Goal: Task Accomplishment & Management: Manage account settings

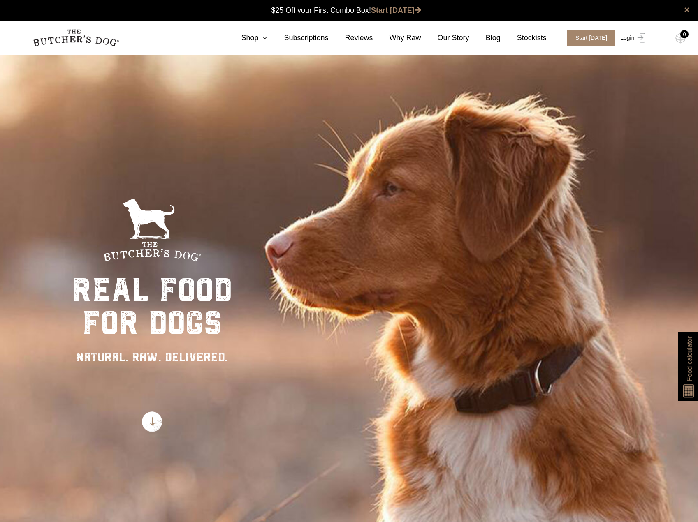
click at [626, 39] on link "Login" at bounding box center [631, 38] width 27 height 17
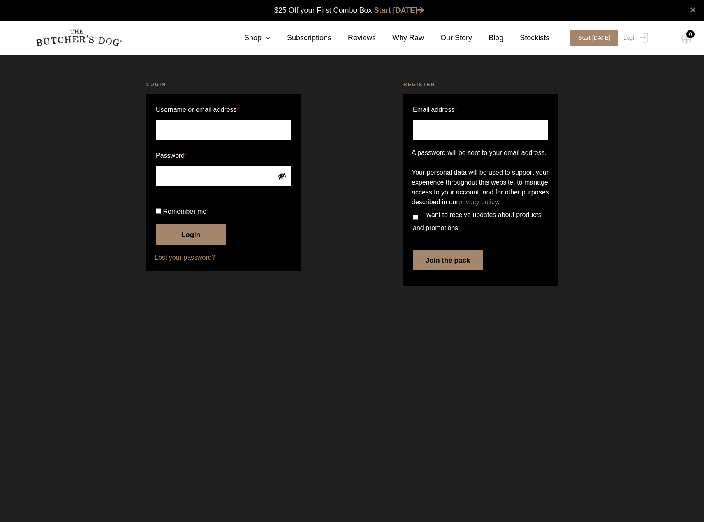
click at [226, 131] on input "Username or email address *" at bounding box center [223, 130] width 135 height 21
type input "stewart.everitt@outlook.com"
click at [159, 214] on input "Remember me" at bounding box center [158, 211] width 5 height 5
checkbox input "true"
click at [172, 245] on button "Login" at bounding box center [191, 235] width 70 height 21
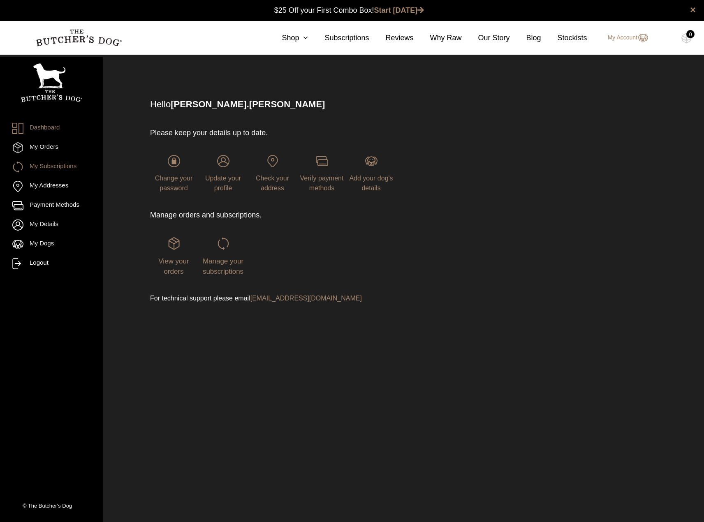
click at [46, 165] on link "My Subscriptions" at bounding box center [51, 167] width 78 height 11
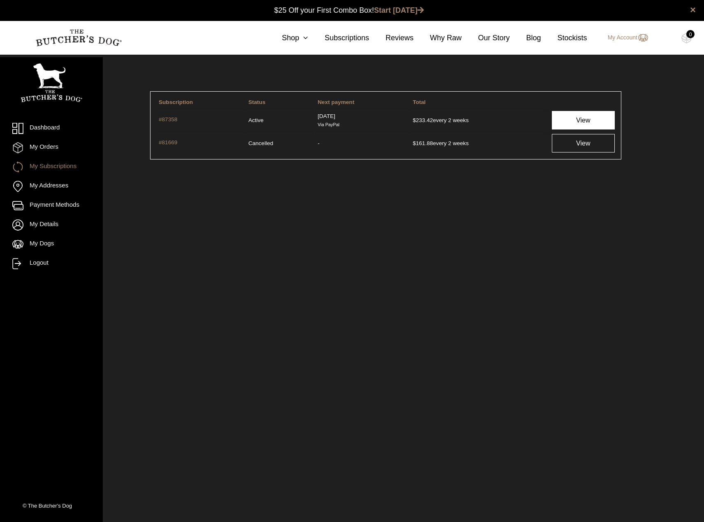
click at [576, 120] on link "View" at bounding box center [583, 120] width 63 height 19
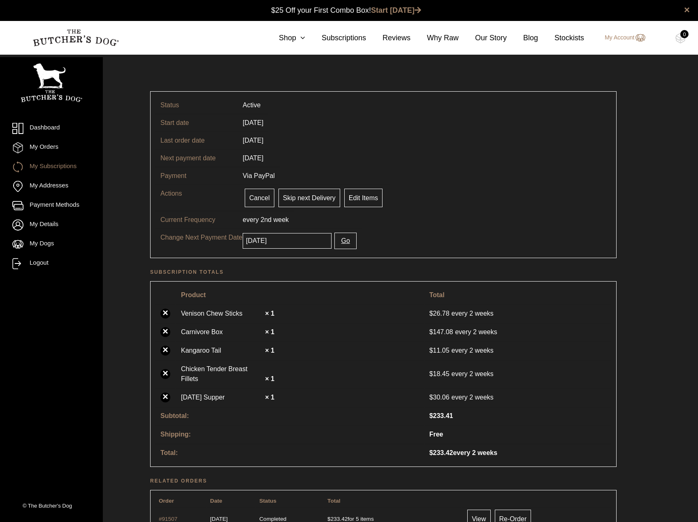
click at [275, 218] on span "week" at bounding box center [280, 219] width 15 height 7
click at [366, 198] on link "Edit Items" at bounding box center [363, 198] width 38 height 19
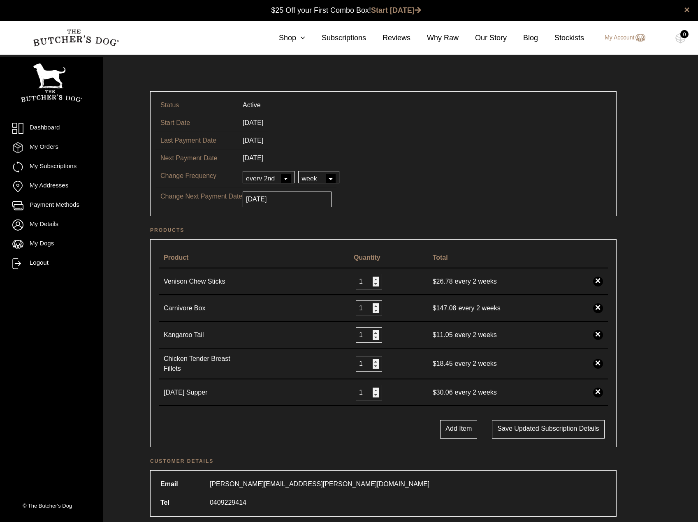
click at [466, 428] on button "Add Item" at bounding box center [458, 429] width 37 height 19
select select
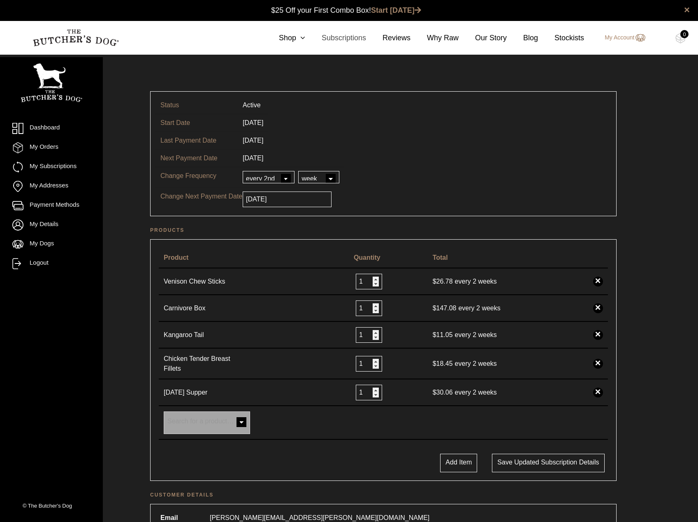
click at [350, 37] on link "Subscriptions" at bounding box center [335, 37] width 61 height 11
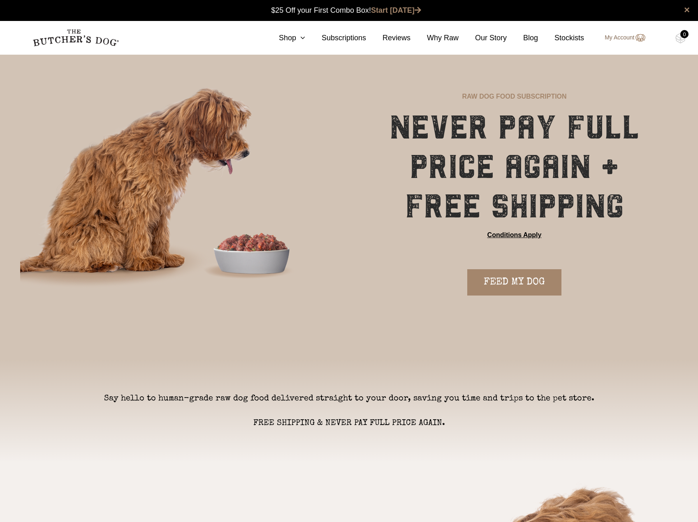
click at [616, 38] on link "My Account" at bounding box center [620, 38] width 49 height 10
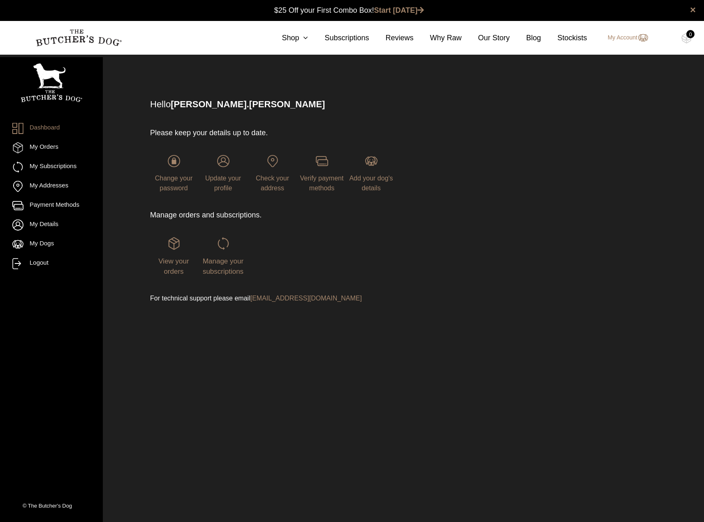
click at [216, 266] on div "Manage your subscriptions" at bounding box center [222, 256] width 47 height 39
click at [221, 245] on img at bounding box center [223, 243] width 12 height 12
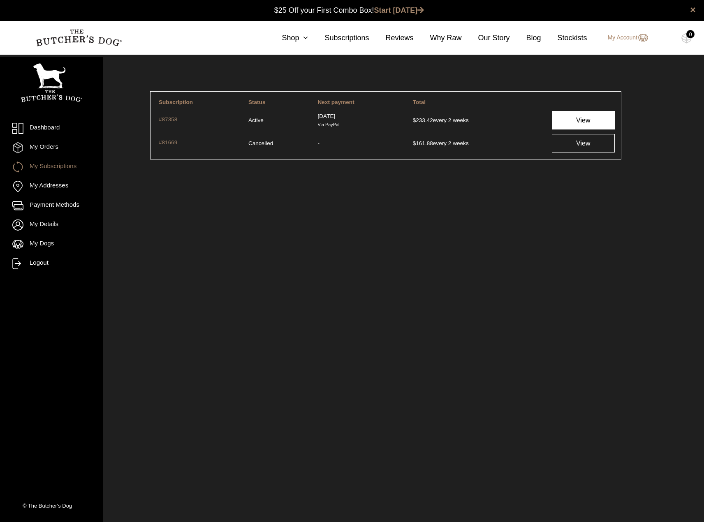
click at [583, 118] on link "View" at bounding box center [583, 120] width 63 height 19
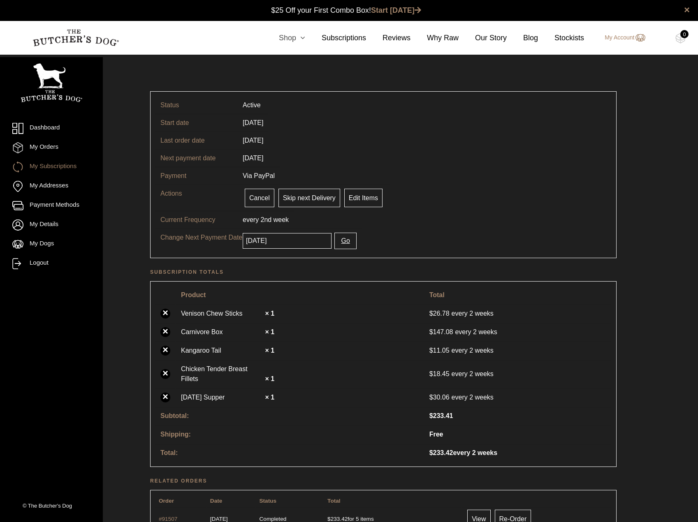
click at [297, 38] on link "Shop" at bounding box center [283, 37] width 43 height 11
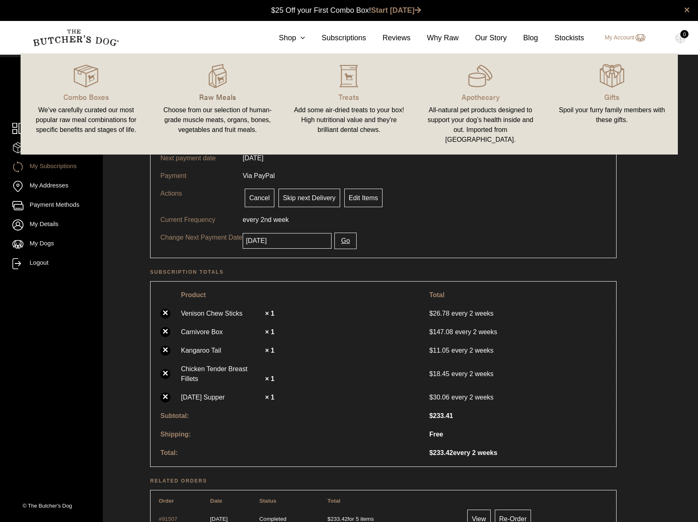
click at [224, 95] on p "Raw Meals" at bounding box center [218, 96] width 112 height 11
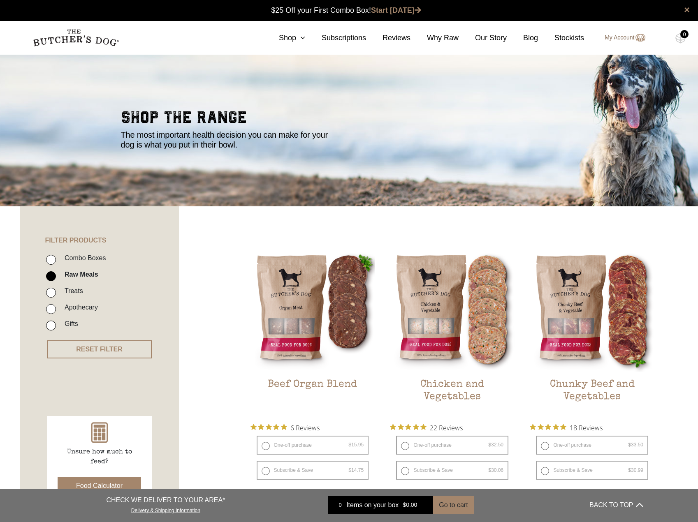
click at [614, 36] on link "My Account" at bounding box center [620, 38] width 49 height 10
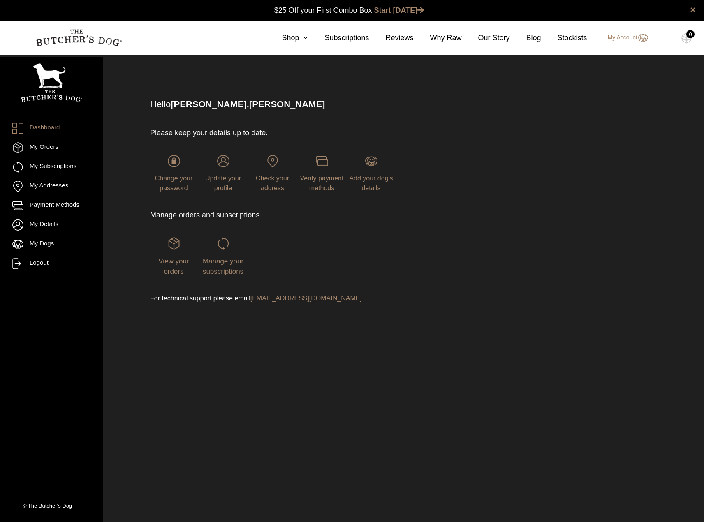
click at [220, 250] on div "Manage your subscriptions" at bounding box center [222, 256] width 47 height 39
click at [223, 243] on img at bounding box center [223, 243] width 12 height 12
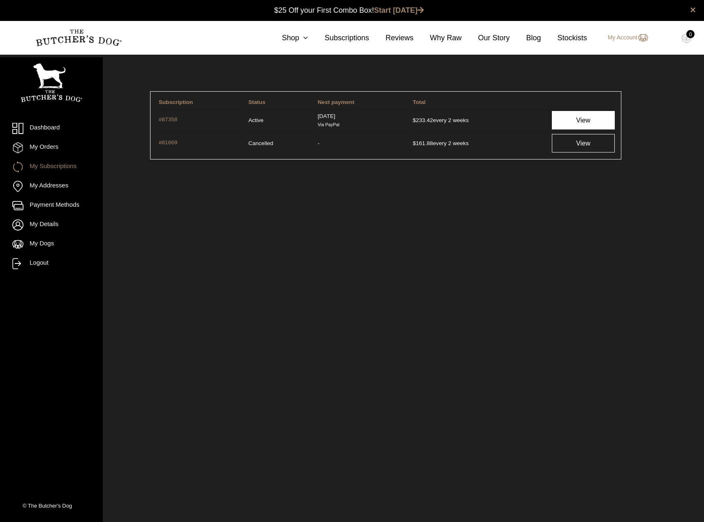
click at [597, 125] on link "View" at bounding box center [583, 120] width 63 height 19
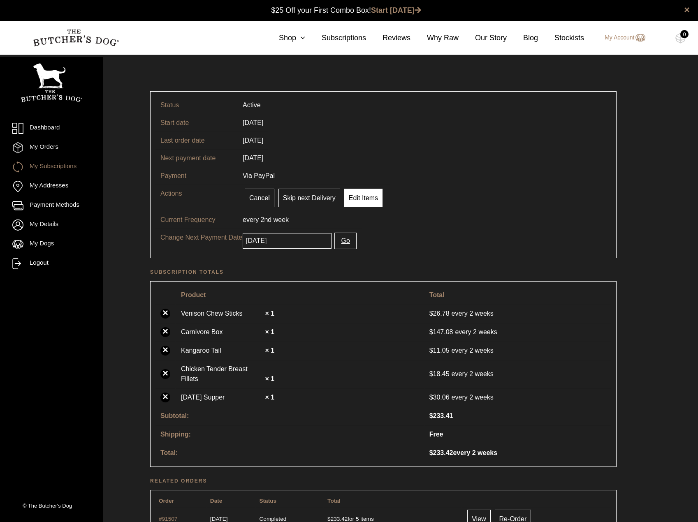
click at [359, 204] on link "Edit Items" at bounding box center [363, 198] width 38 height 19
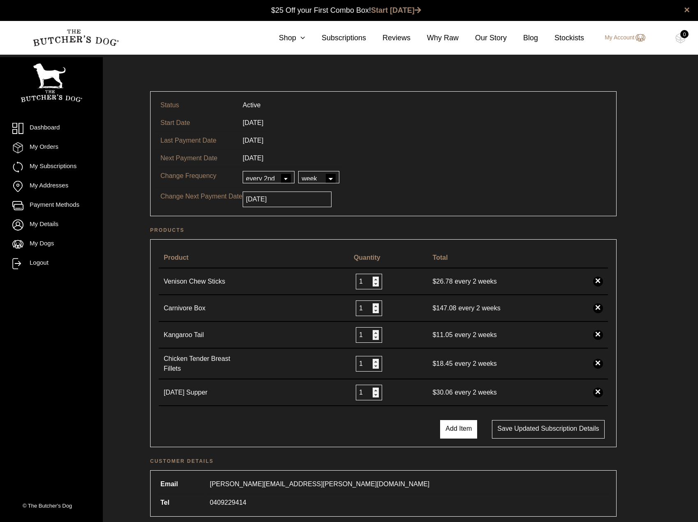
click at [461, 427] on button "Add Item" at bounding box center [458, 429] width 37 height 19
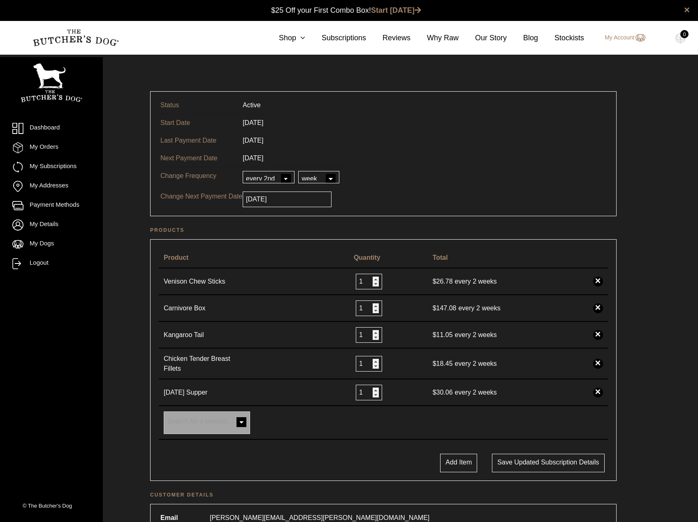
click at [241, 418] on span at bounding box center [241, 423] width 16 height 16
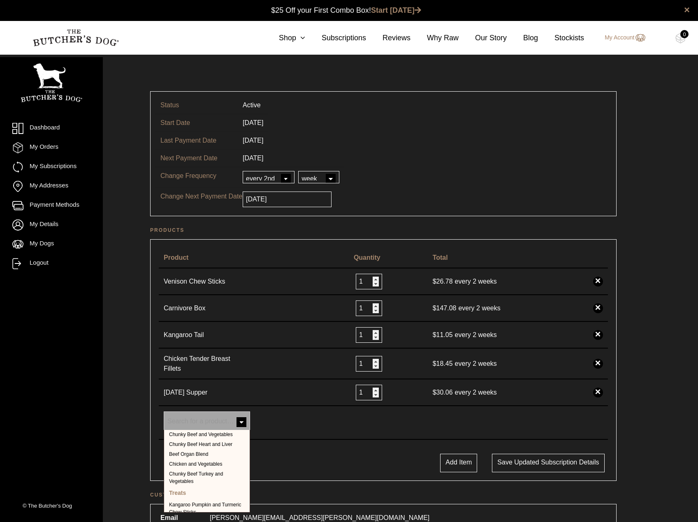
scroll to position [219, 0]
select select "232"
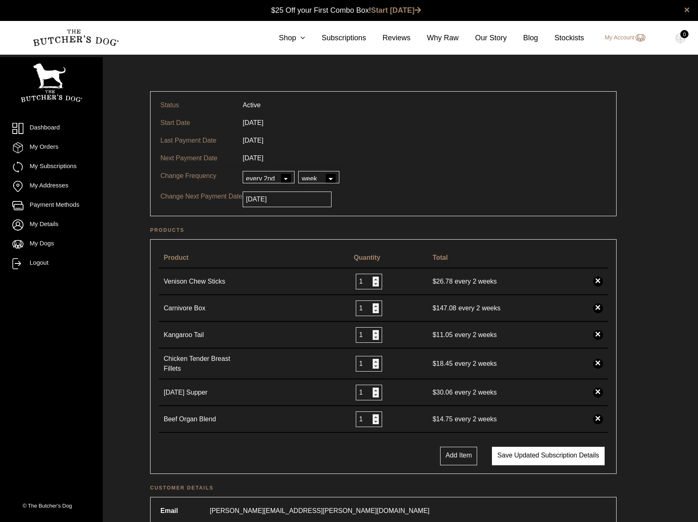
click at [533, 456] on button "Save updated subscription details" at bounding box center [548, 456] width 112 height 19
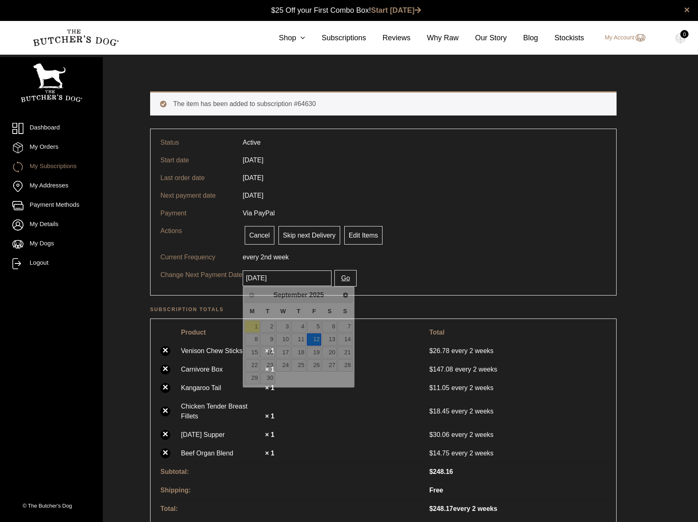
click at [305, 278] on input "2025-09-12" at bounding box center [287, 279] width 89 height 16
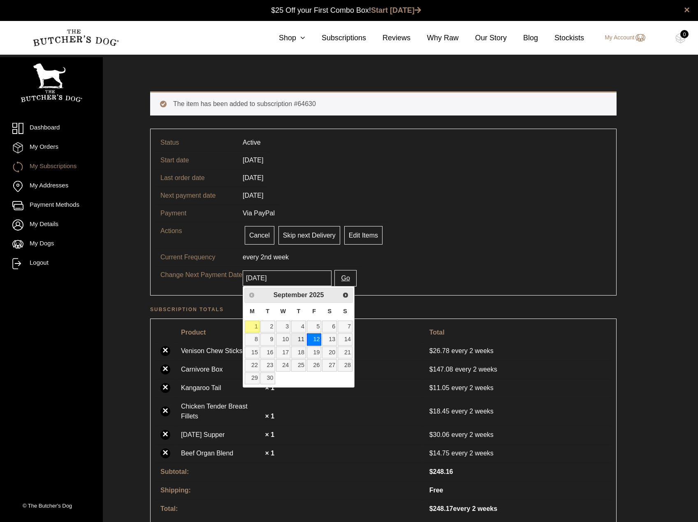
click at [301, 339] on link "11" at bounding box center [298, 340] width 15 height 12
type input "[DATE]"
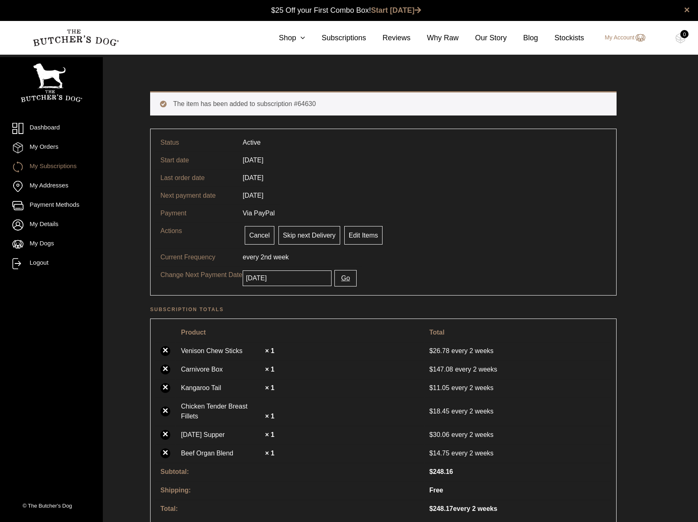
click at [339, 279] on button "Go" at bounding box center [345, 278] width 22 height 16
click at [476, 273] on tr "Change Next Payment Date [DATE] Go" at bounding box center [383, 278] width 456 height 24
